Goal: Transaction & Acquisition: Purchase product/service

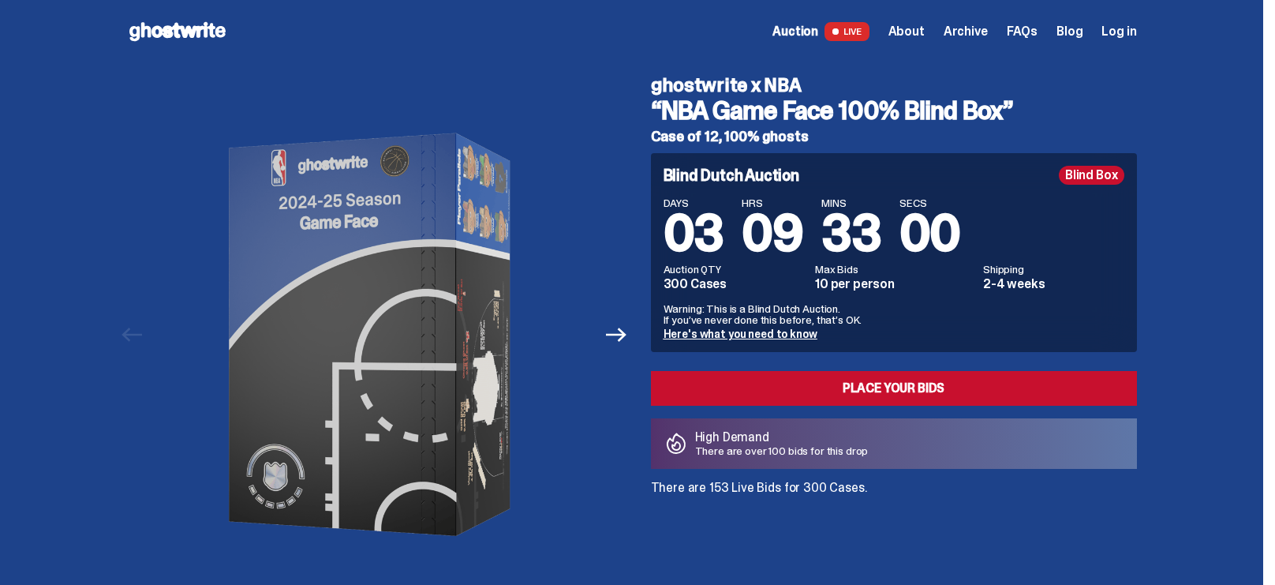
click at [856, 30] on span "LIVE" at bounding box center [847, 31] width 45 height 19
click at [854, 29] on span "LIVE" at bounding box center [847, 31] width 45 height 19
click at [807, 32] on span "Auction" at bounding box center [796, 31] width 46 height 13
click at [856, 26] on span "LIVE" at bounding box center [847, 31] width 45 height 19
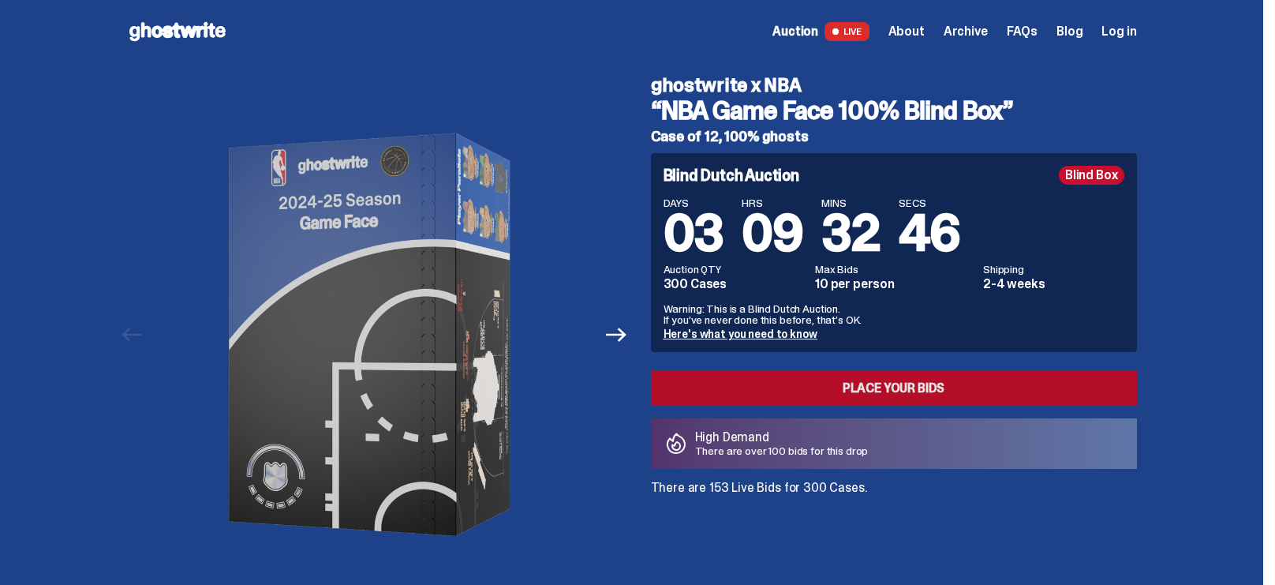
click at [881, 381] on link "Place your Bids" at bounding box center [894, 388] width 486 height 35
